Goal: Download file/media

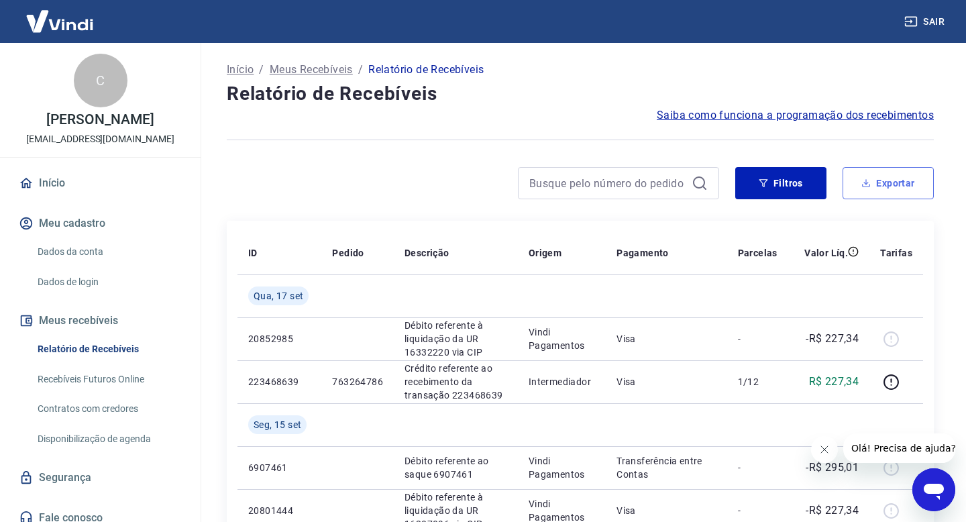
click at [883, 185] on button "Exportar" at bounding box center [888, 183] width 91 height 32
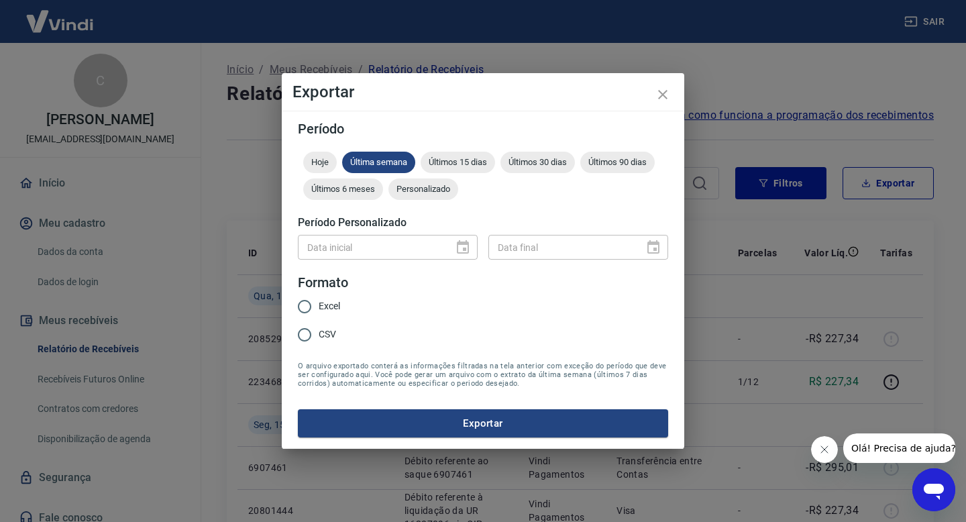
click at [474, 248] on div "Data inicial" at bounding box center [388, 247] width 180 height 25
click at [315, 302] on input "Excel" at bounding box center [305, 307] width 28 height 28
radio input "true"
click at [478, 242] on div "Data inicial Data inicial Data final Data final" at bounding box center [483, 246] width 370 height 33
click at [325, 166] on span "Hoje" at bounding box center [320, 162] width 34 height 10
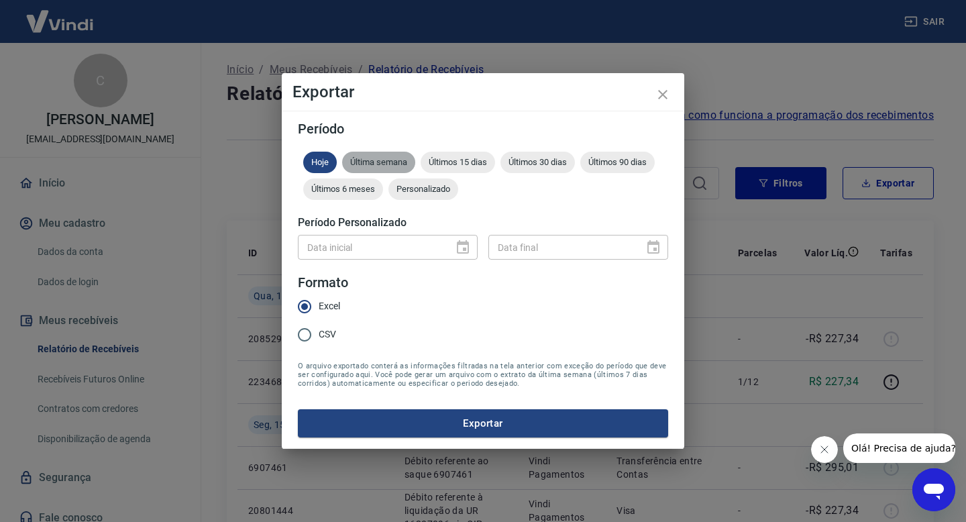
click at [386, 161] on span "Última semana" at bounding box center [378, 162] width 73 height 10
click at [418, 184] on span "Personalizado" at bounding box center [424, 189] width 70 height 10
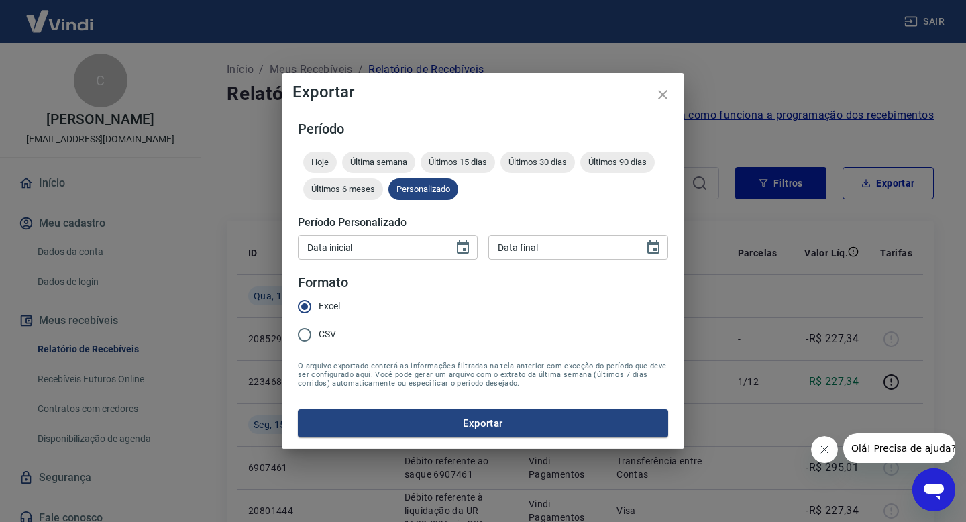
click at [417, 246] on input "Data inicial" at bounding box center [371, 247] width 146 height 25
type input "DD/MM/YYYY"
click at [468, 245] on icon "Choose date" at bounding box center [463, 246] width 12 height 13
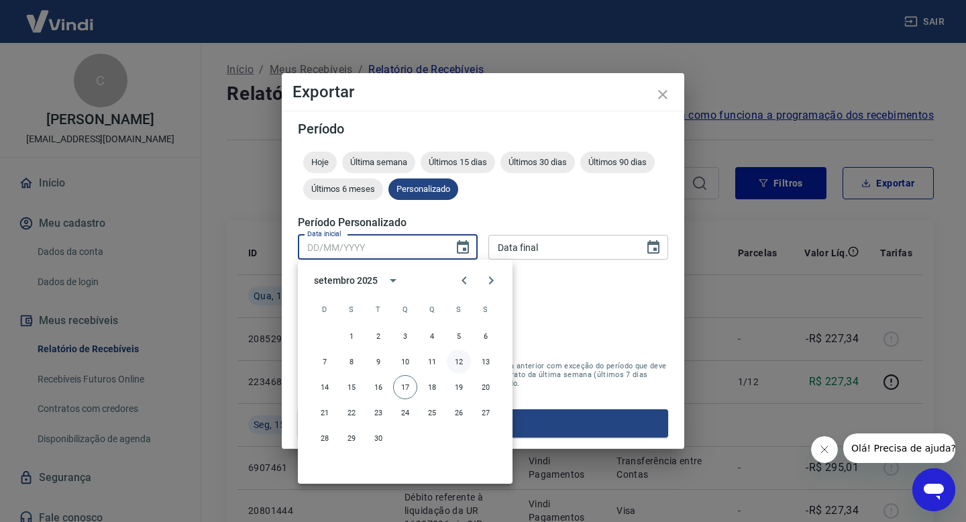
click at [456, 363] on button "12" at bounding box center [459, 362] width 24 height 24
type input "[DATE]"
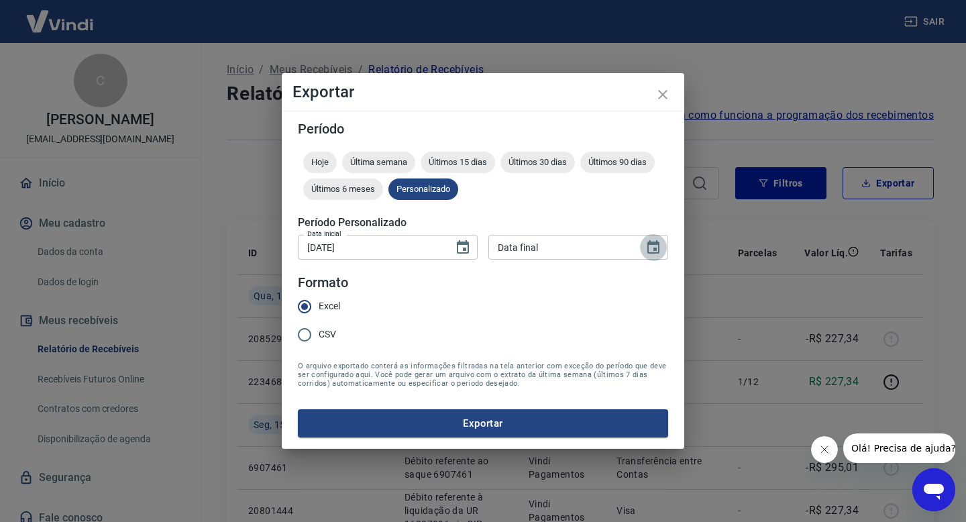
click at [652, 244] on icon "Choose date" at bounding box center [654, 246] width 12 height 13
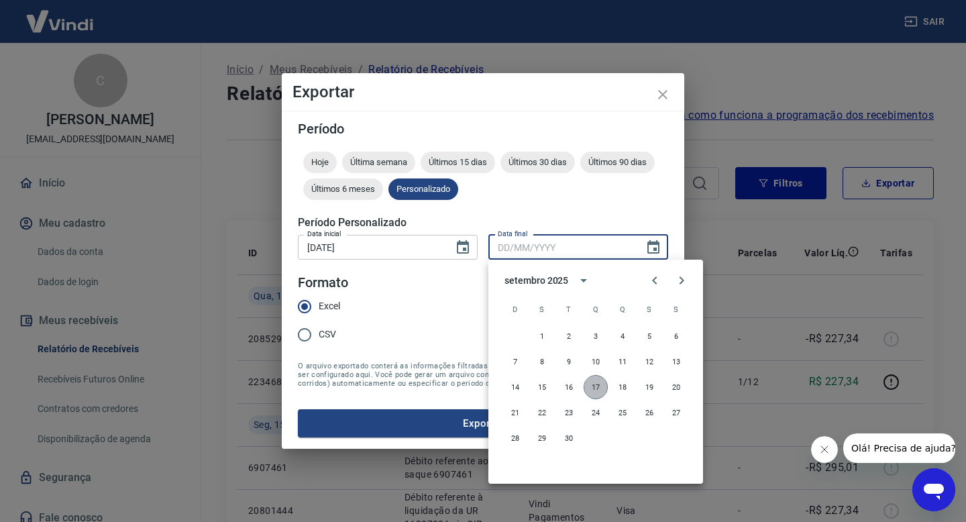
click at [597, 383] on button "17" at bounding box center [596, 387] width 24 height 24
type input "[DATE]"
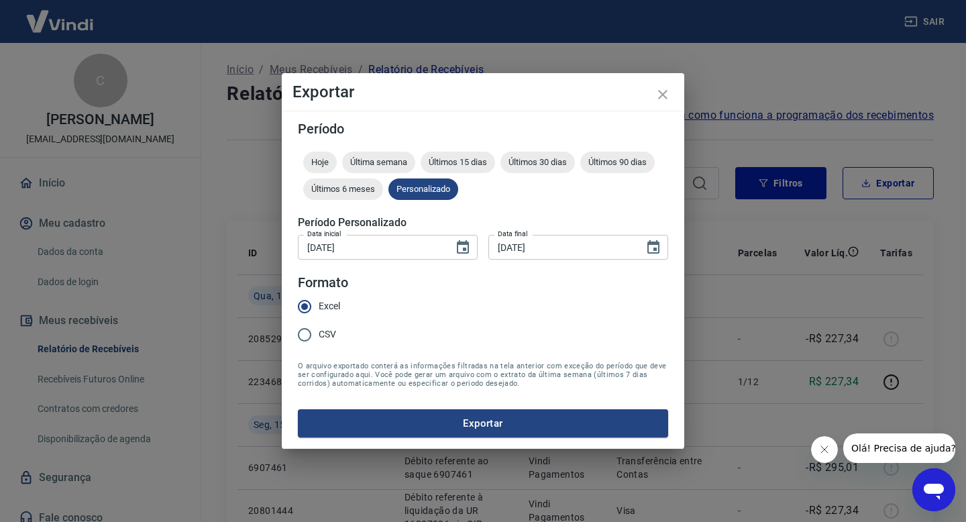
click at [519, 423] on button "Exportar" at bounding box center [483, 423] width 370 height 28
